Goal: Obtain resource: Obtain resource

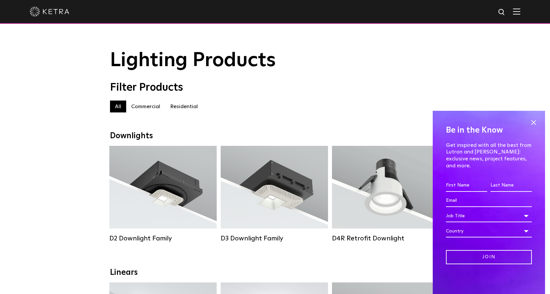
click at [520, 15] on img at bounding box center [516, 11] width 7 height 6
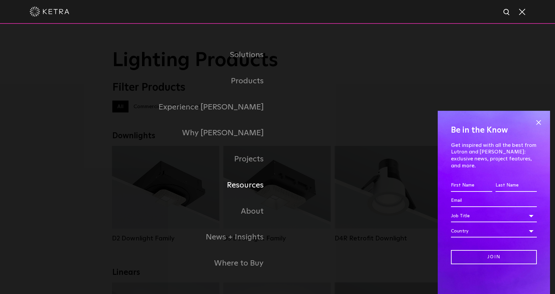
click at [246, 188] on link "Resources" at bounding box center [194, 185] width 165 height 26
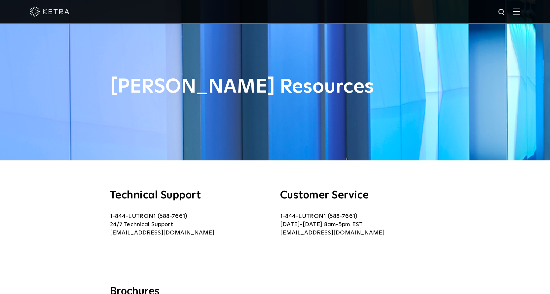
scroll to position [331, 0]
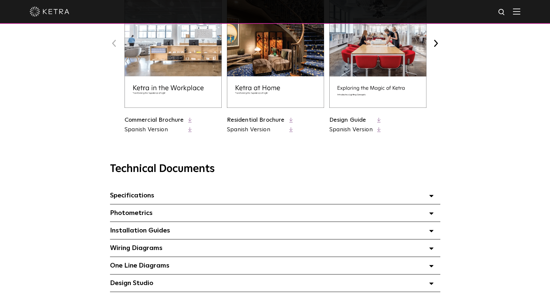
click at [120, 210] on div "Photometrics Select checkboxes to use the bulk download option below" at bounding box center [275, 212] width 331 height 17
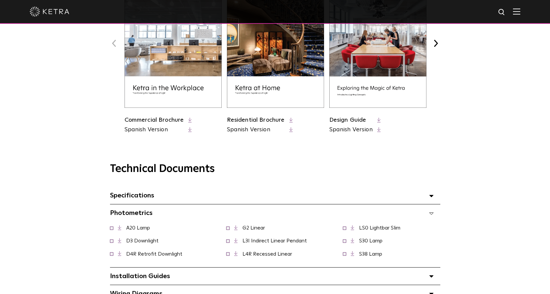
click at [375, 243] on link "S30 Lamp" at bounding box center [370, 240] width 23 height 5
click at [254, 147] on div "Technical Documents Specifications Select checkboxes to use the bulk download o…" at bounding box center [275, 276] width 550 height 261
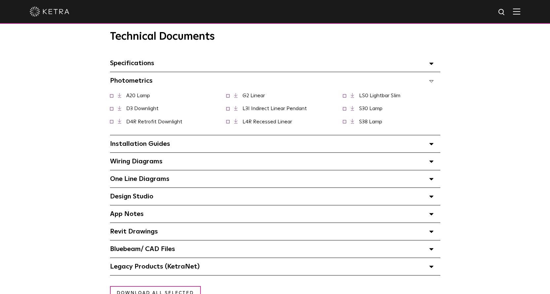
scroll to position [496, 0]
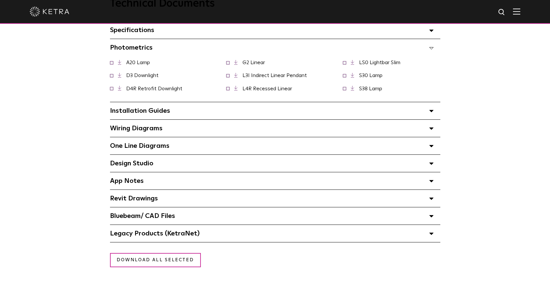
click at [117, 184] on span "App Notes Select checkboxes to use the bulk download option below" at bounding box center [127, 181] width 34 height 7
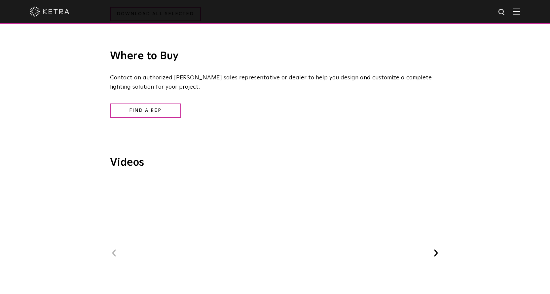
scroll to position [529, 0]
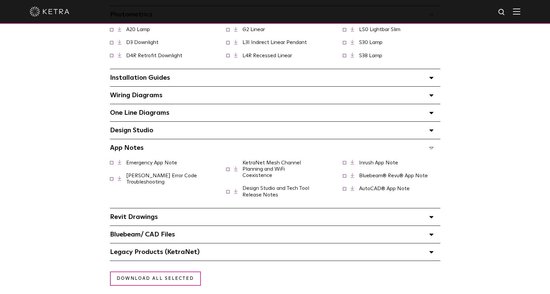
click at [125, 116] on span "One Line Diagrams Select checkboxes to use the bulk download option below" at bounding box center [140, 112] width 60 height 7
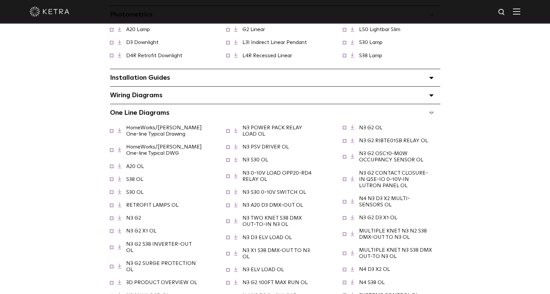
click at [125, 92] on span "Wiring Diagrams Select checkboxes to use the bulk download option below" at bounding box center [136, 95] width 53 height 7
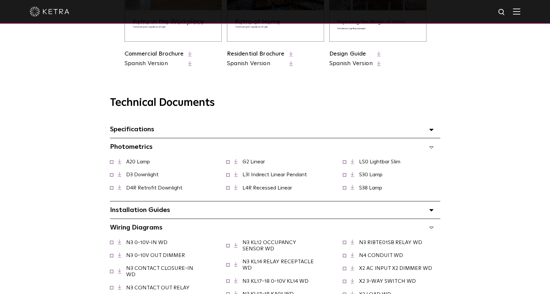
scroll to position [430, 0]
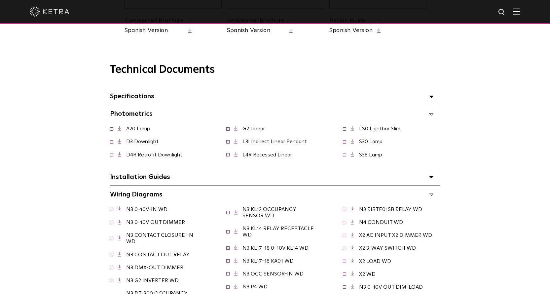
click at [132, 99] on span "Specifications Select checkboxes to use the bulk download option below" at bounding box center [132, 96] width 44 height 7
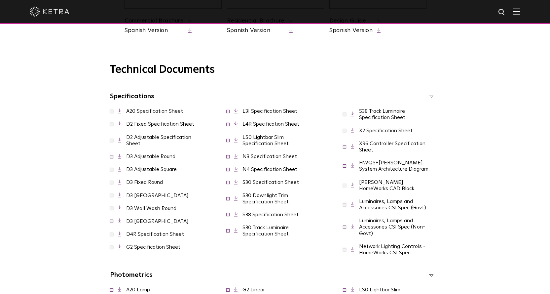
click at [143, 197] on link "D3 [GEOGRAPHIC_DATA]" at bounding box center [157, 195] width 62 height 5
